Goal: Information Seeking & Learning: Learn about a topic

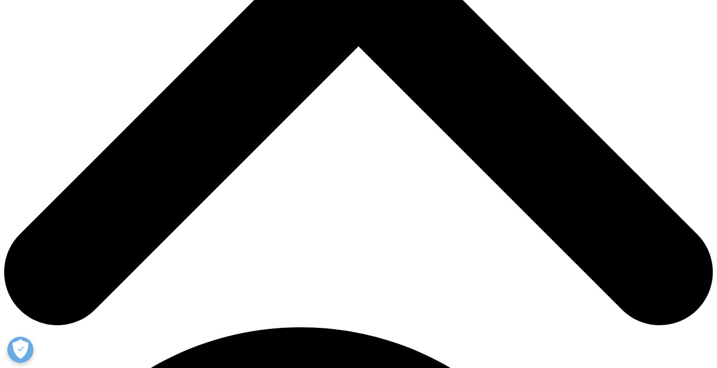
scroll to position [307, 0]
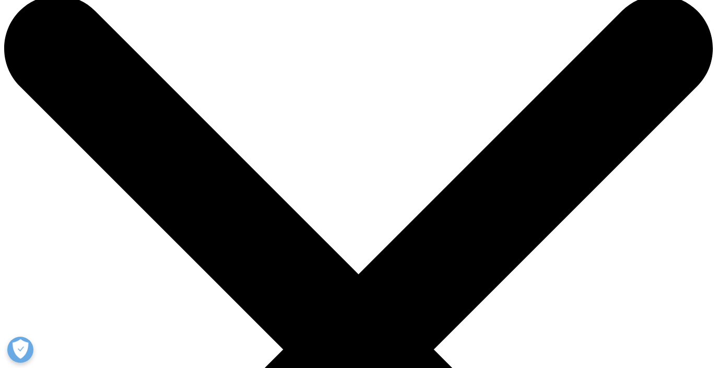
scroll to position [0, 0]
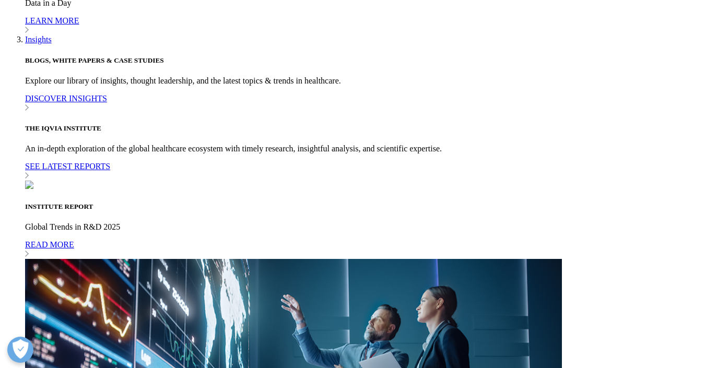
scroll to position [2862, 0]
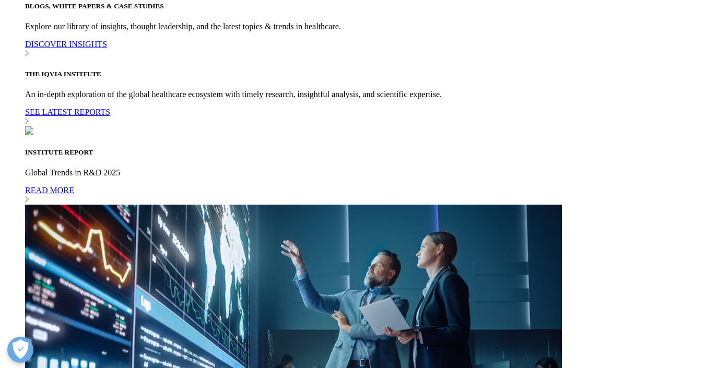
drag, startPoint x: 50, startPoint y: 44, endPoint x: 129, endPoint y: 153, distance: 134.3
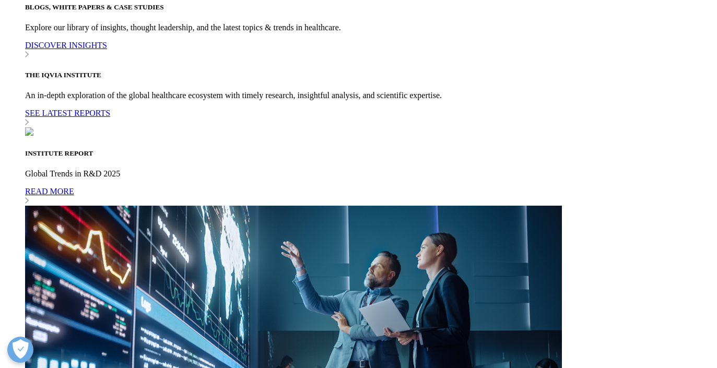
copy div "Spending and volume growth are following diverging trends by region. Regions ar…"
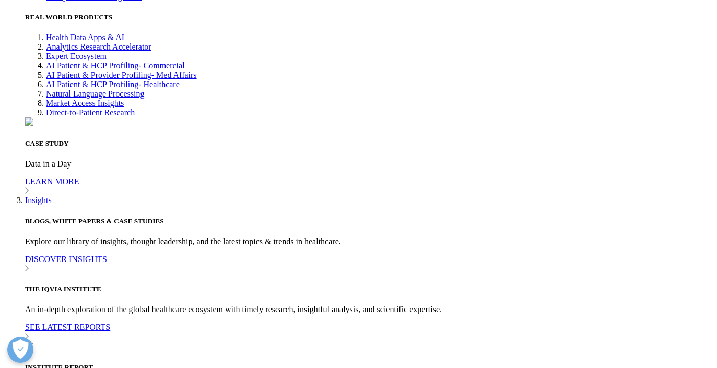
scroll to position [2423, 0]
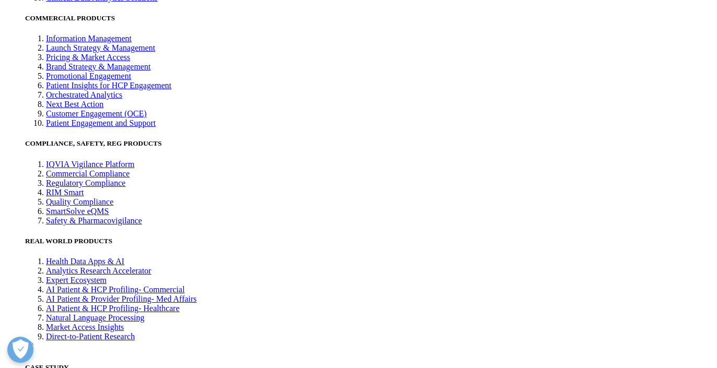
drag, startPoint x: 51, startPoint y: 45, endPoint x: 317, endPoint y: 142, distance: 283.6
copy div "Global growth will continue to be driven by new and existing brands in leading …"
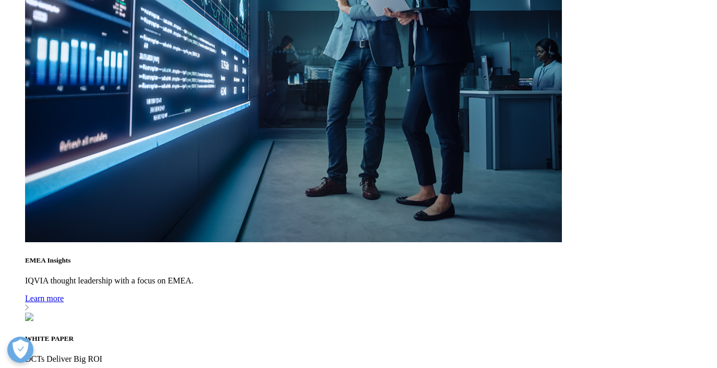
scroll to position [3175, 0]
